Goal: Check status

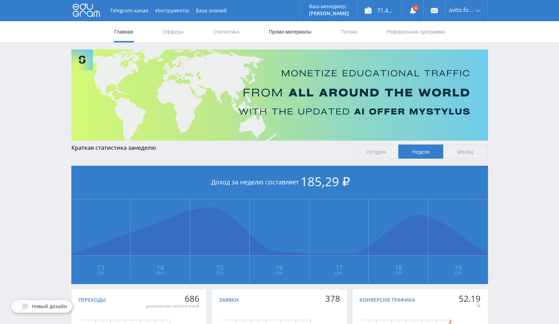
click at [286, 37] on link "Промо-материалы" at bounding box center [290, 31] width 44 height 21
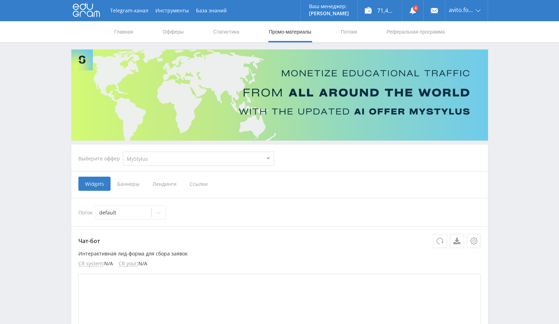
drag, startPoint x: 165, startPoint y: 155, endPoint x: 167, endPoint y: 161, distance: 5.8
click at [165, 155] on select "MyStylus MyStylus - Revshare Кампус AI Studybay Автор24 Studybay [GEOGRAPHIC_DA…" at bounding box center [198, 158] width 151 height 14
select select "1"
click at [123, 151] on select "MyStylus MyStylus - Revshare Кампус AI Studybay Автор24 Studybay [GEOGRAPHIC_DA…" at bounding box center [198, 158] width 151 height 14
select select "1"
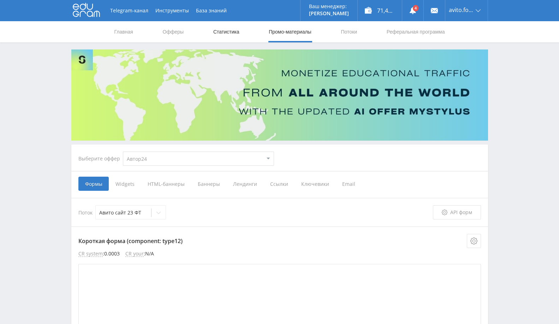
click at [231, 35] on link "Статистика" at bounding box center [227, 31] width 28 height 21
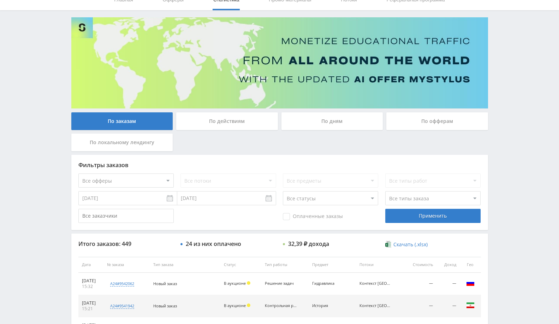
scroll to position [39, 0]
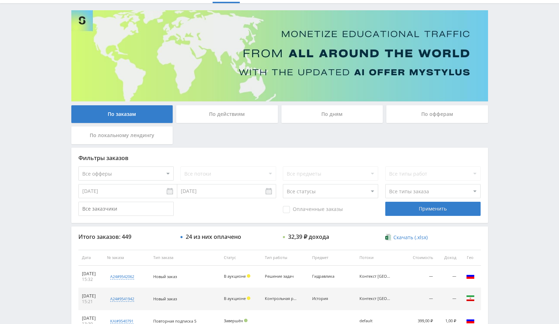
click at [325, 299] on div "История" at bounding box center [328, 298] width 32 height 5
click at [261, 295] on td "В аукционе" at bounding box center [240, 299] width 41 height 22
click at [220, 298] on td "Новый заказ" at bounding box center [185, 299] width 71 height 22
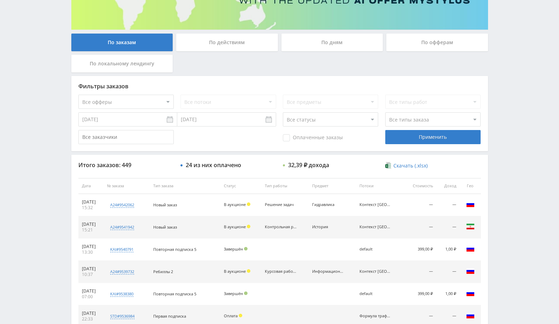
scroll to position [118, 0]
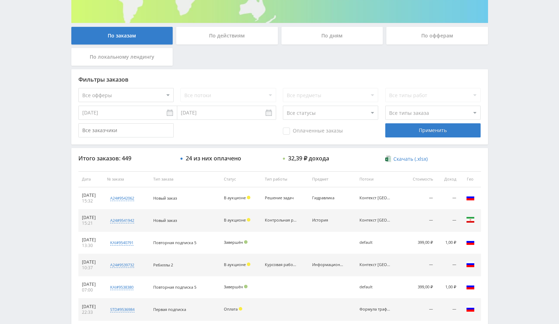
click at [320, 219] on div "История" at bounding box center [328, 220] width 32 height 5
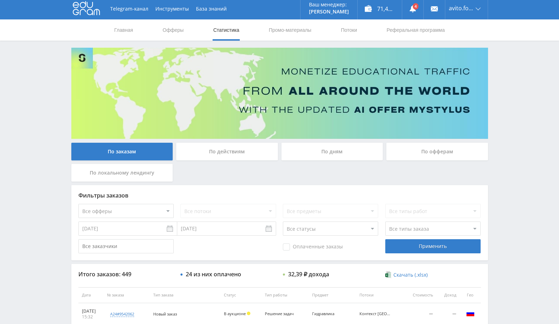
scroll to position [0, 0]
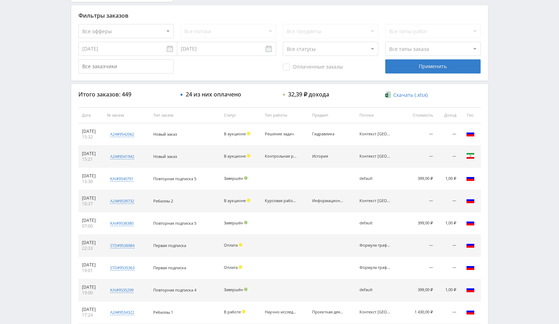
scroll to position [196, 0]
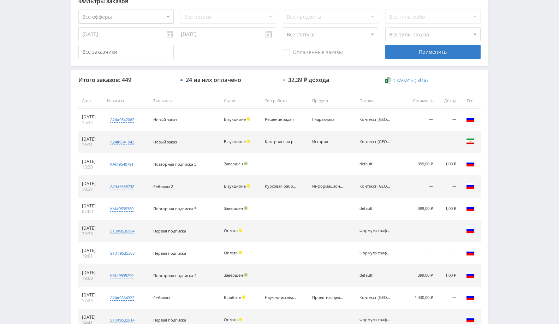
click at [275, 142] on div "Контрольная работа" at bounding box center [281, 141] width 32 height 5
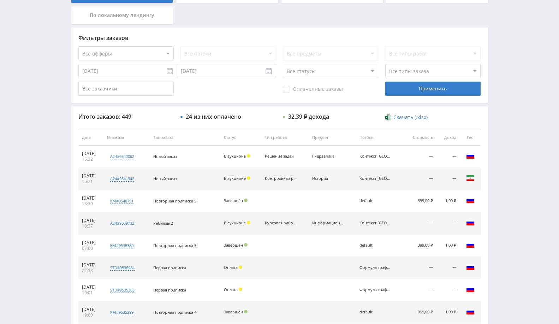
scroll to position [118, 0]
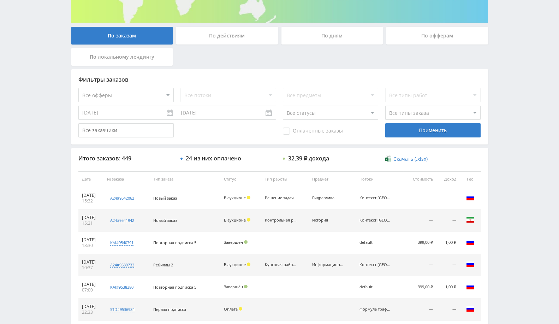
click at [375, 218] on div "Контекст [GEOGRAPHIC_DATA]" at bounding box center [375, 220] width 32 height 5
click at [376, 219] on div "Контекст [GEOGRAPHIC_DATA]" at bounding box center [375, 220] width 32 height 5
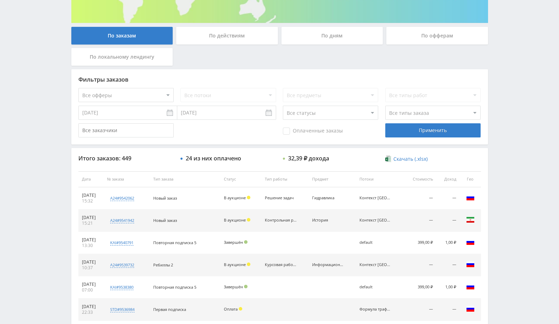
scroll to position [0, 0]
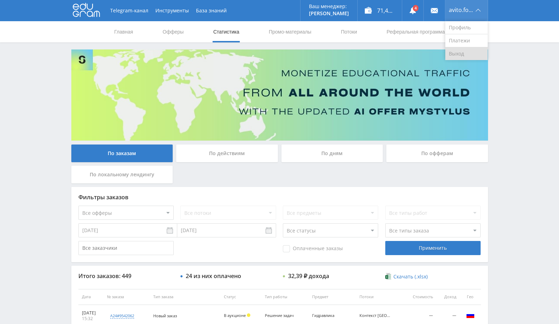
click at [462, 52] on link "Выход" at bounding box center [466, 53] width 42 height 13
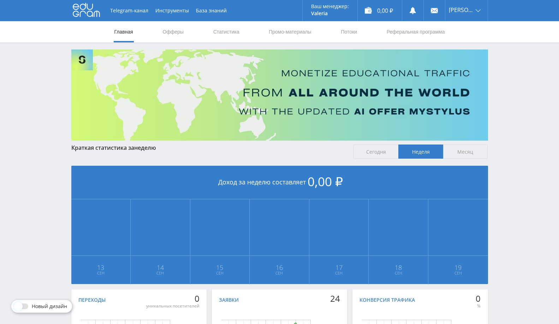
drag, startPoint x: 222, startPoint y: 35, endPoint x: 225, endPoint y: 44, distance: 9.7
click at [222, 35] on link "Статистика" at bounding box center [227, 31] width 28 height 21
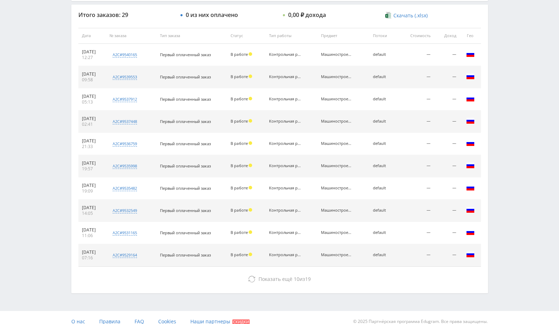
scroll to position [110, 0]
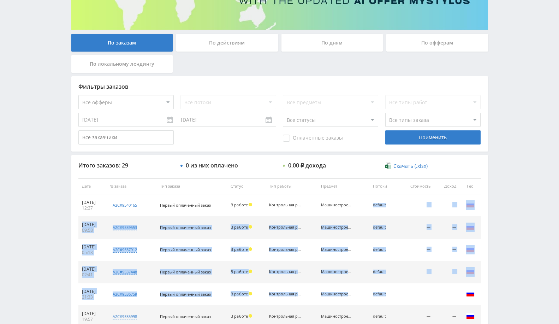
drag, startPoint x: 411, startPoint y: 292, endPoint x: 336, endPoint y: 203, distance: 117.0
click at [336, 203] on tbody "19.09.2025 12:27 a2c#9540165 Современные технологии в машиностроении Кол-во ста…" at bounding box center [279, 305] width 402 height 222
click at [336, 197] on td "Машиностроение" at bounding box center [343, 205] width 52 height 22
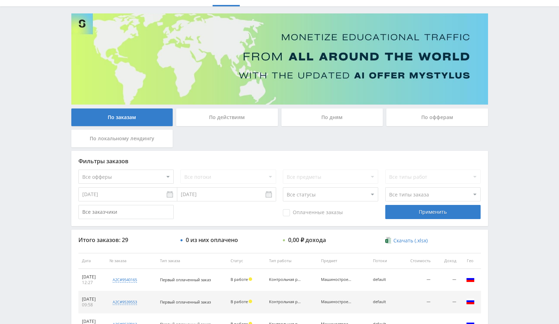
scroll to position [0, 0]
